Goal: Task Accomplishment & Management: Use online tool/utility

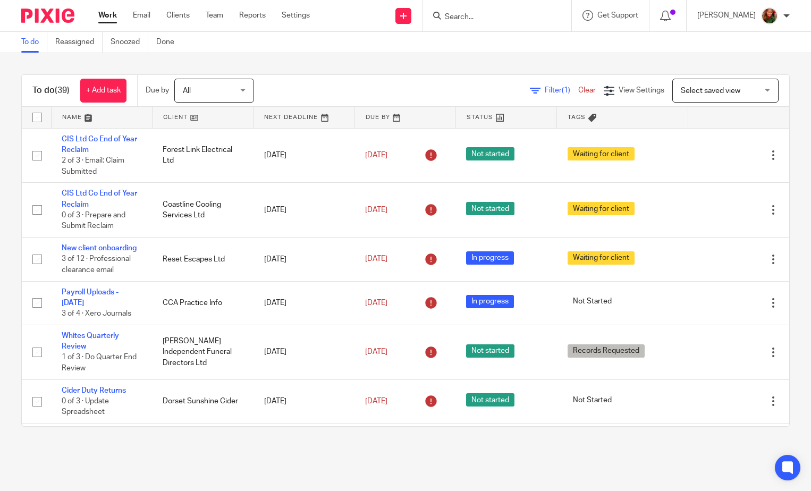
scroll to position [201, 0]
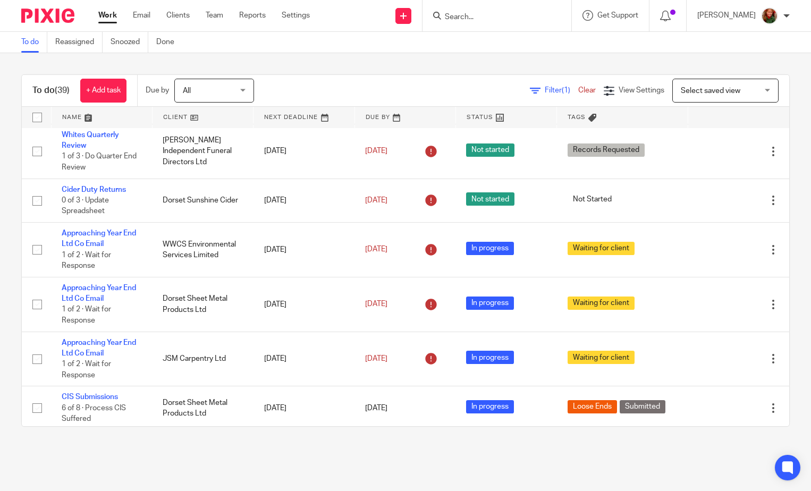
click at [473, 18] on input "Search" at bounding box center [492, 18] width 96 height 10
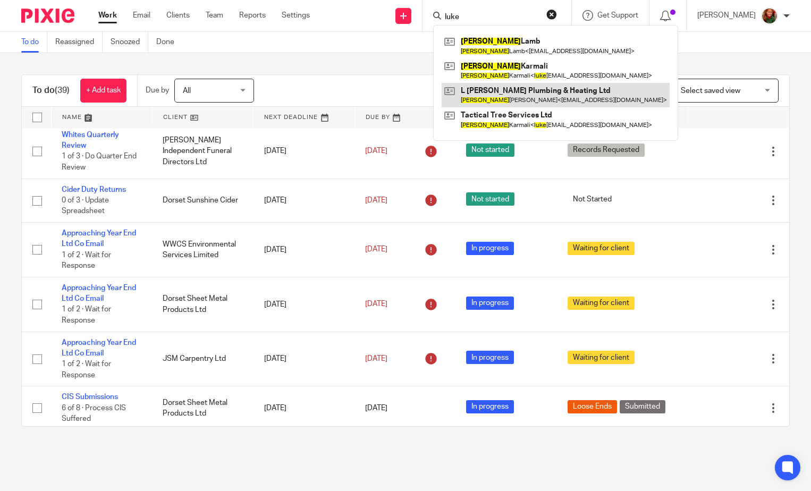
type input "luke"
click at [477, 92] on link at bounding box center [555, 95] width 228 height 24
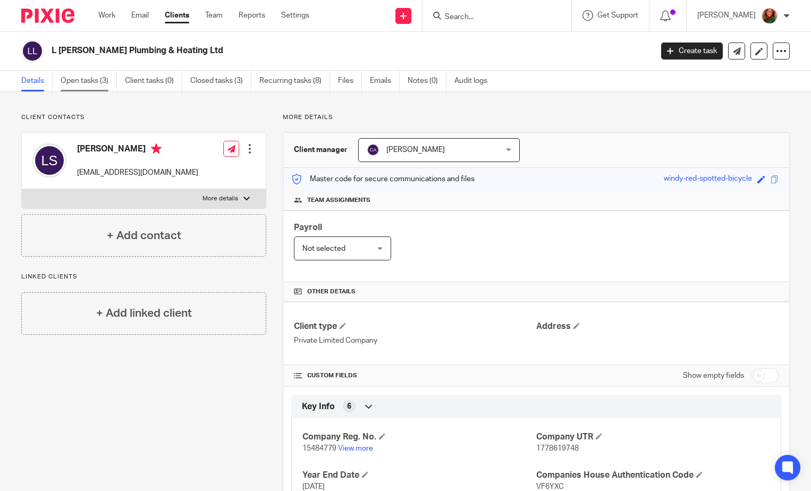
click at [104, 72] on link "Open tasks (3)" at bounding box center [89, 81] width 56 height 21
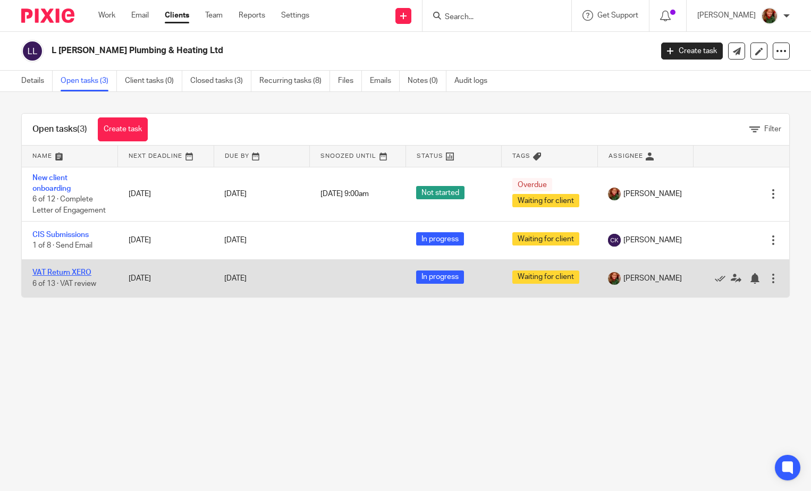
click at [62, 276] on link "VAT Return XERO" at bounding box center [61, 272] width 59 height 7
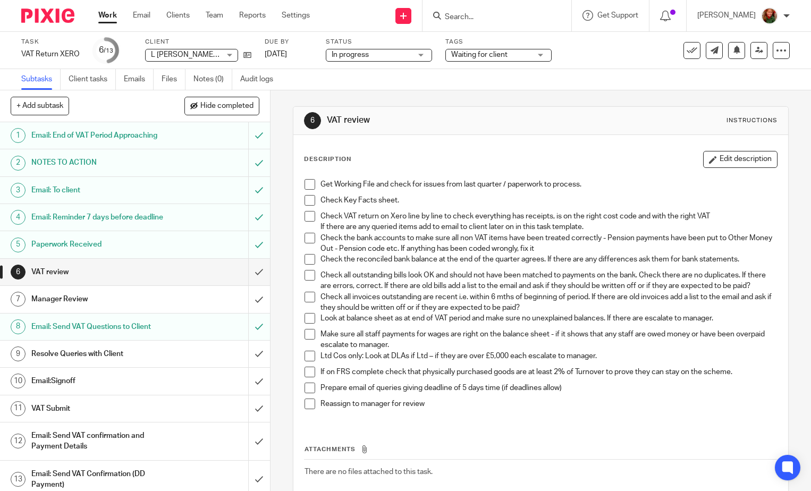
click at [304, 215] on span at bounding box center [309, 216] width 11 height 11
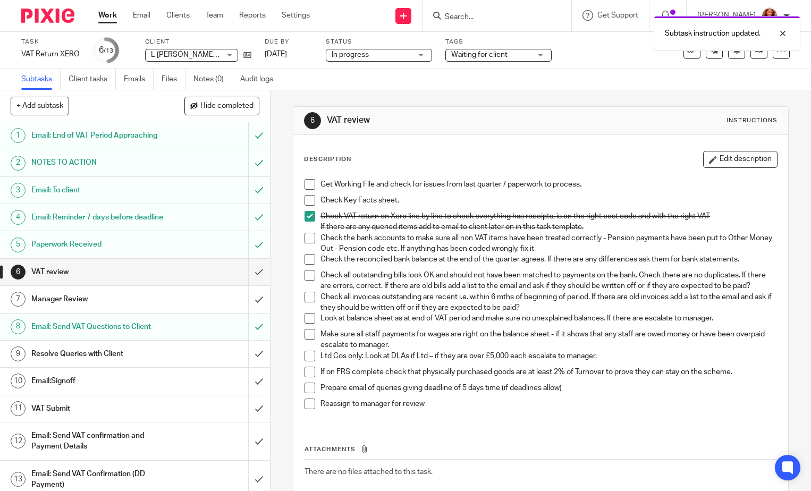
click at [307, 239] on span at bounding box center [309, 238] width 11 height 11
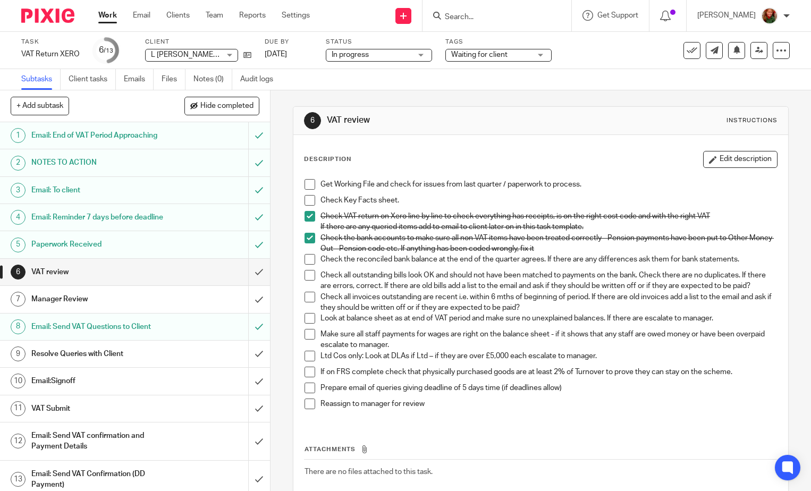
click at [308, 265] on span at bounding box center [309, 259] width 11 height 11
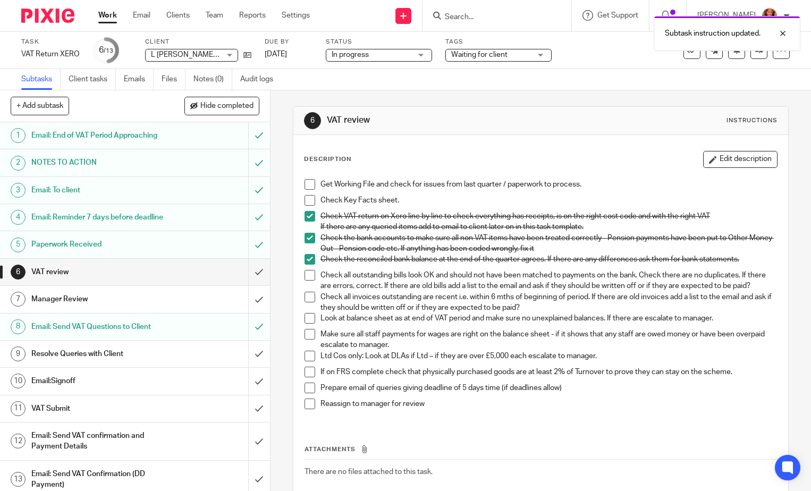
click at [308, 277] on span at bounding box center [309, 275] width 11 height 11
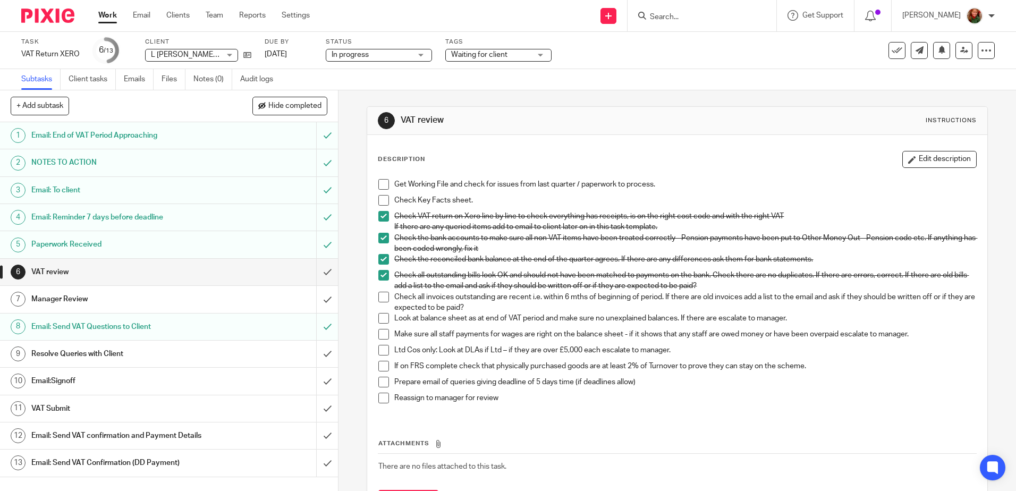
click at [381, 297] on span at bounding box center [383, 297] width 11 height 11
click at [380, 320] on span at bounding box center [383, 318] width 11 height 11
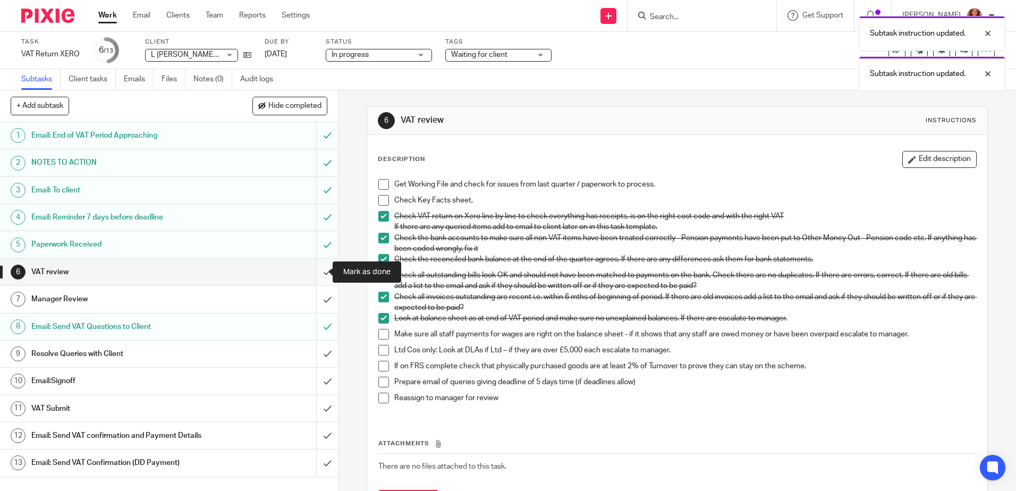
click at [313, 277] on input "submit" at bounding box center [169, 272] width 338 height 27
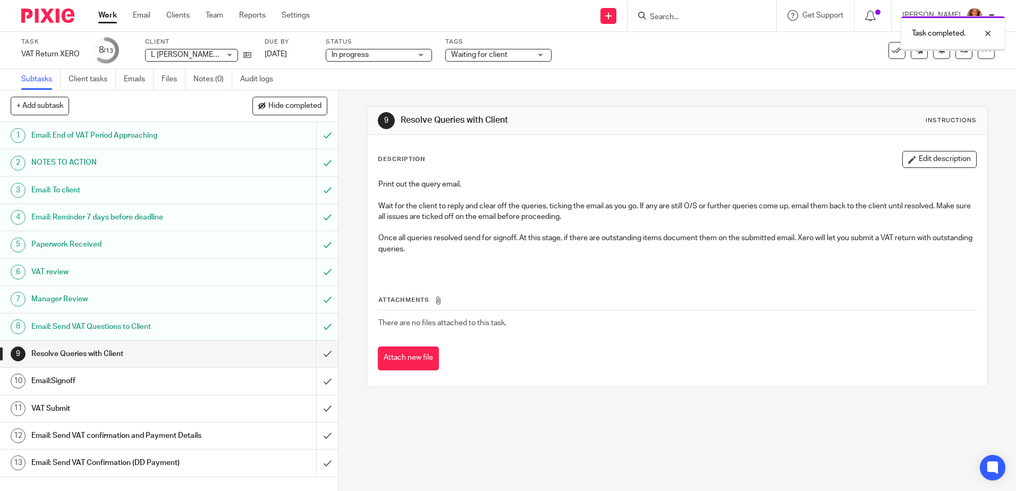
drag, startPoint x: 0, startPoint y: 0, endPoint x: 154, endPoint y: 384, distance: 413.2
click at [154, 384] on h1 "Email:Signoff" at bounding box center [122, 381] width 183 height 16
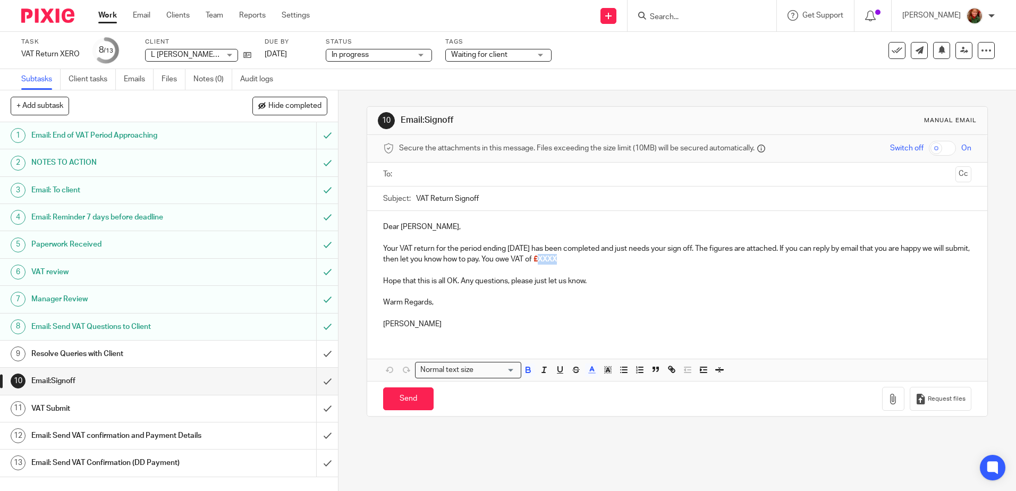
drag, startPoint x: 586, startPoint y: 261, endPoint x: 608, endPoint y: 261, distance: 22.3
click at [608, 261] on p "Your VAT return for the period ending [DATE] has been completed and just needs …" at bounding box center [677, 254] width 588 height 22
click at [530, 260] on p "Your VAT return for the period ending [DATE] has been completed and just needs …" at bounding box center [677, 254] width 588 height 22
click at [714, 261] on p "Your VAT return for the period ending [DATE] has been completed and just needs …" at bounding box center [677, 254] width 588 height 22
click at [614, 403] on button "Save draft" at bounding box center [604, 398] width 67 height 23
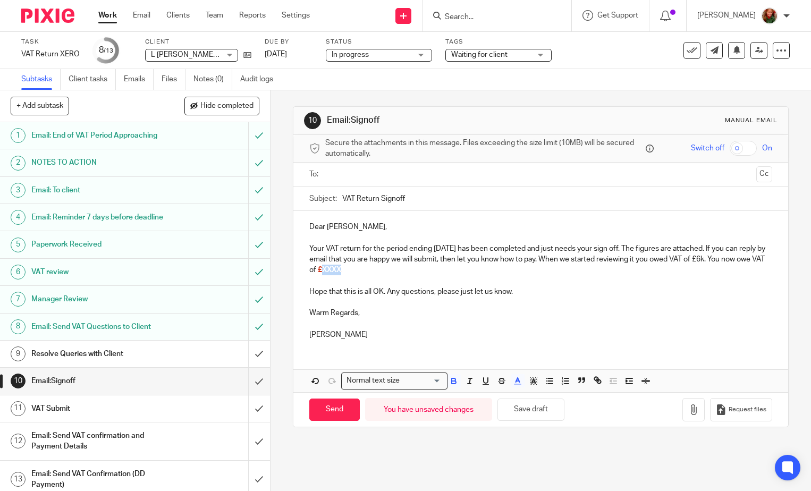
drag, startPoint x: 376, startPoint y: 270, endPoint x: 414, endPoint y: 269, distance: 37.7
click at [414, 269] on p "Your VAT return for the period ending [DATE] has been completed and just needs …" at bounding box center [540, 259] width 463 height 32
drag, startPoint x: 375, startPoint y: 272, endPoint x: 422, endPoint y: 273, distance: 46.8
click at [422, 273] on p "Your VAT return for the period ending [DATE] has been completed and just needs …" at bounding box center [540, 259] width 463 height 32
click at [516, 382] on icon "button" at bounding box center [518, 381] width 10 height 10
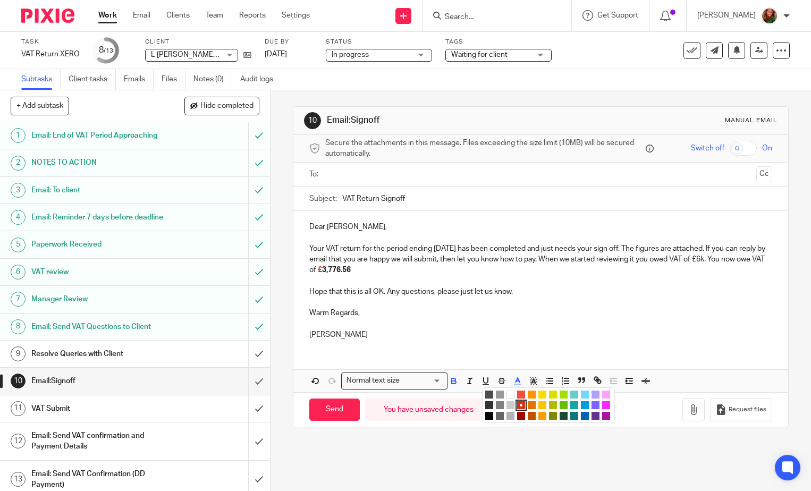
click at [517, 407] on li "color:#D33115" at bounding box center [521, 405] width 8 height 8
click at [520, 319] on p at bounding box center [540, 324] width 463 height 11
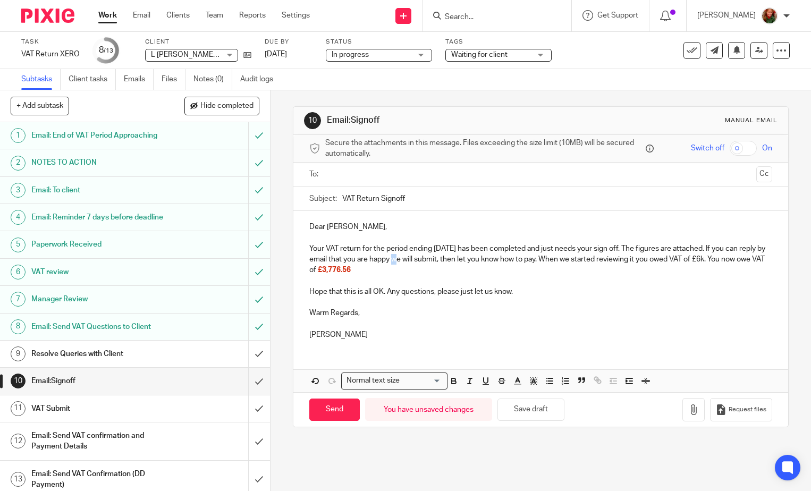
drag, startPoint x: 401, startPoint y: 265, endPoint x: 412, endPoint y: 273, distance: 14.1
click at [403, 266] on p "Your VAT return for the period ending [DATE] has been completed and just needs …" at bounding box center [540, 259] width 463 height 32
click at [412, 273] on p "Your VAT return for the period ending [DATE] has been completed and just needs …" at bounding box center [540, 259] width 463 height 32
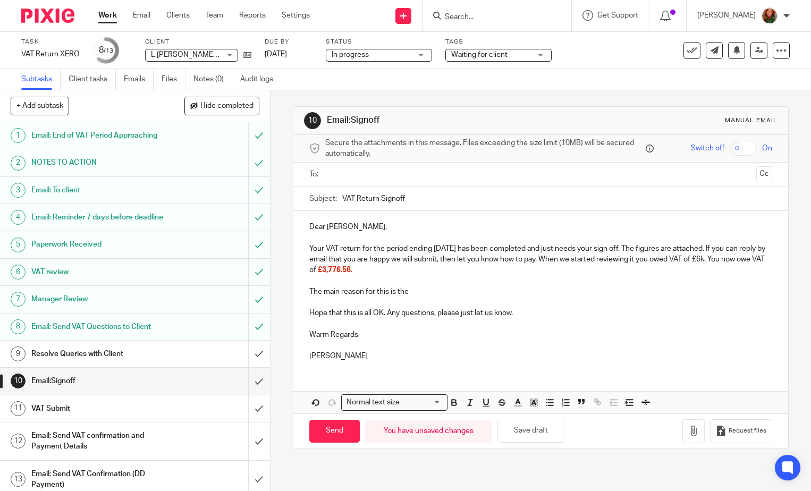
click at [426, 291] on p "The main reason for this is the" at bounding box center [540, 291] width 463 height 11
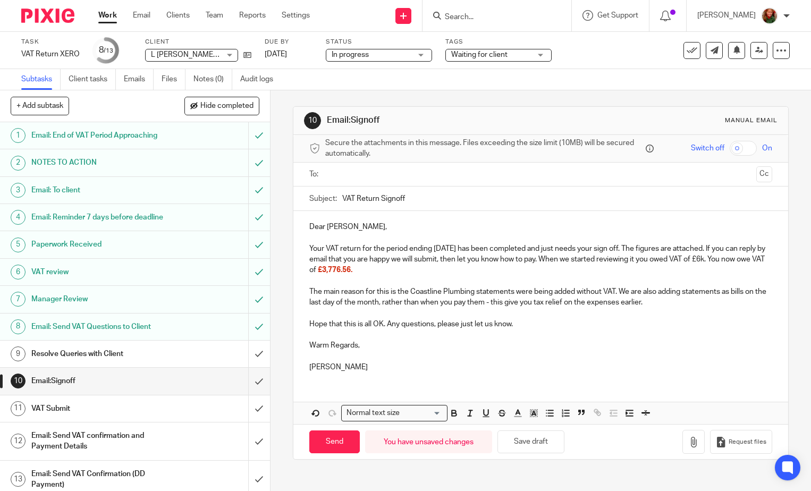
click at [533, 327] on p "Hope that this is all OK. Any questions, please just let us know." at bounding box center [540, 324] width 463 height 11
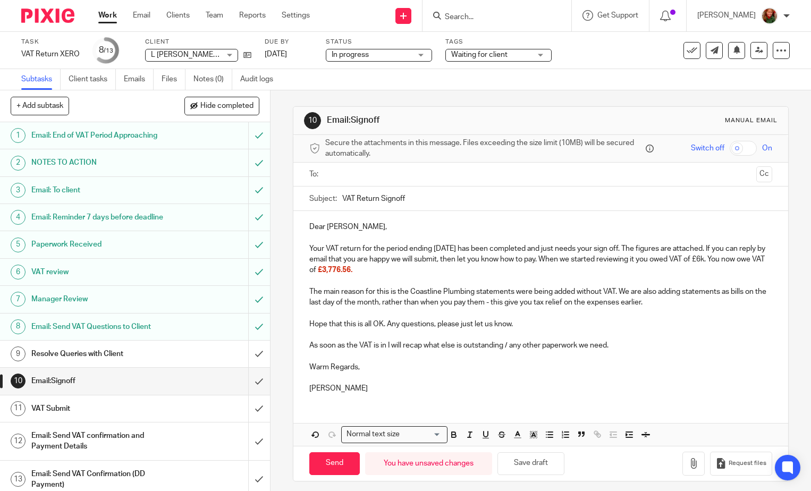
scroll to position [6, 0]
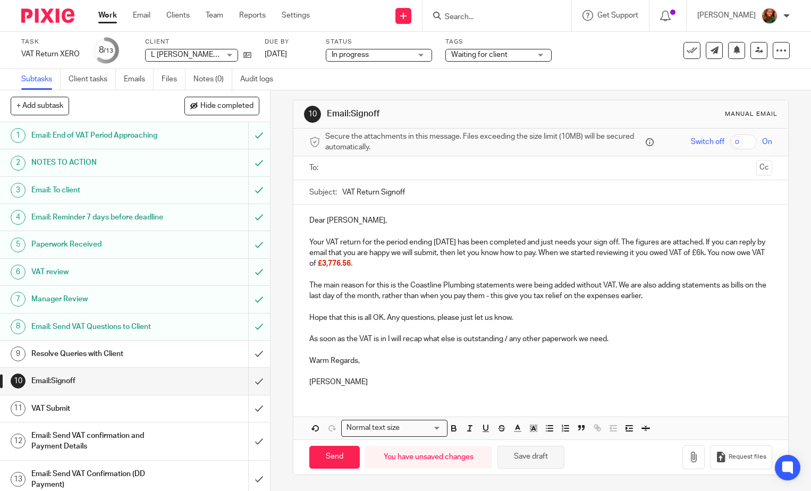
click at [547, 462] on button "Save draft" at bounding box center [530, 457] width 67 height 23
